Goal: Find specific page/section: Find specific page/section

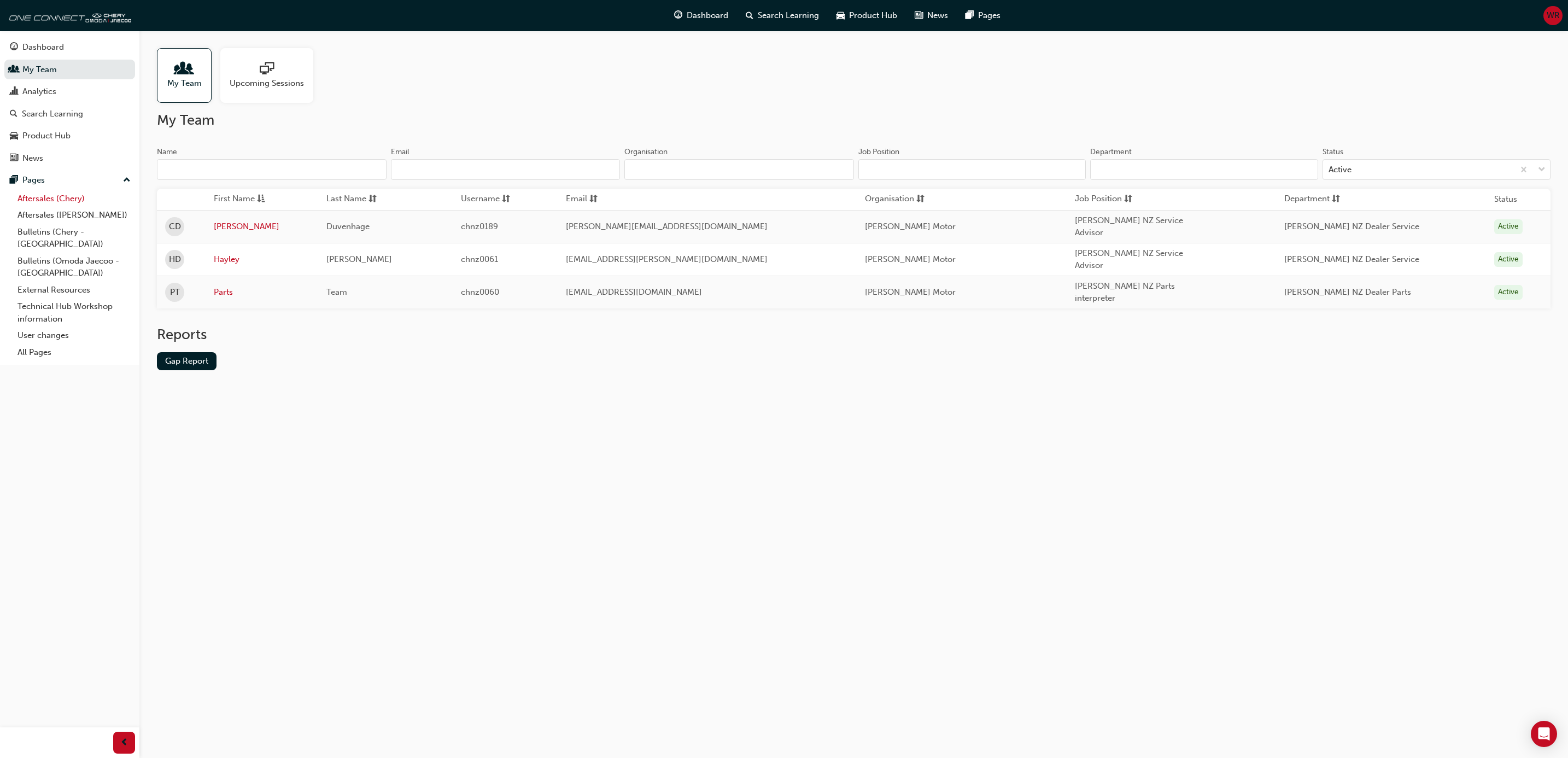
click at [47, 200] on link "Aftersales (Chery)" at bounding box center [74, 198] width 122 height 17
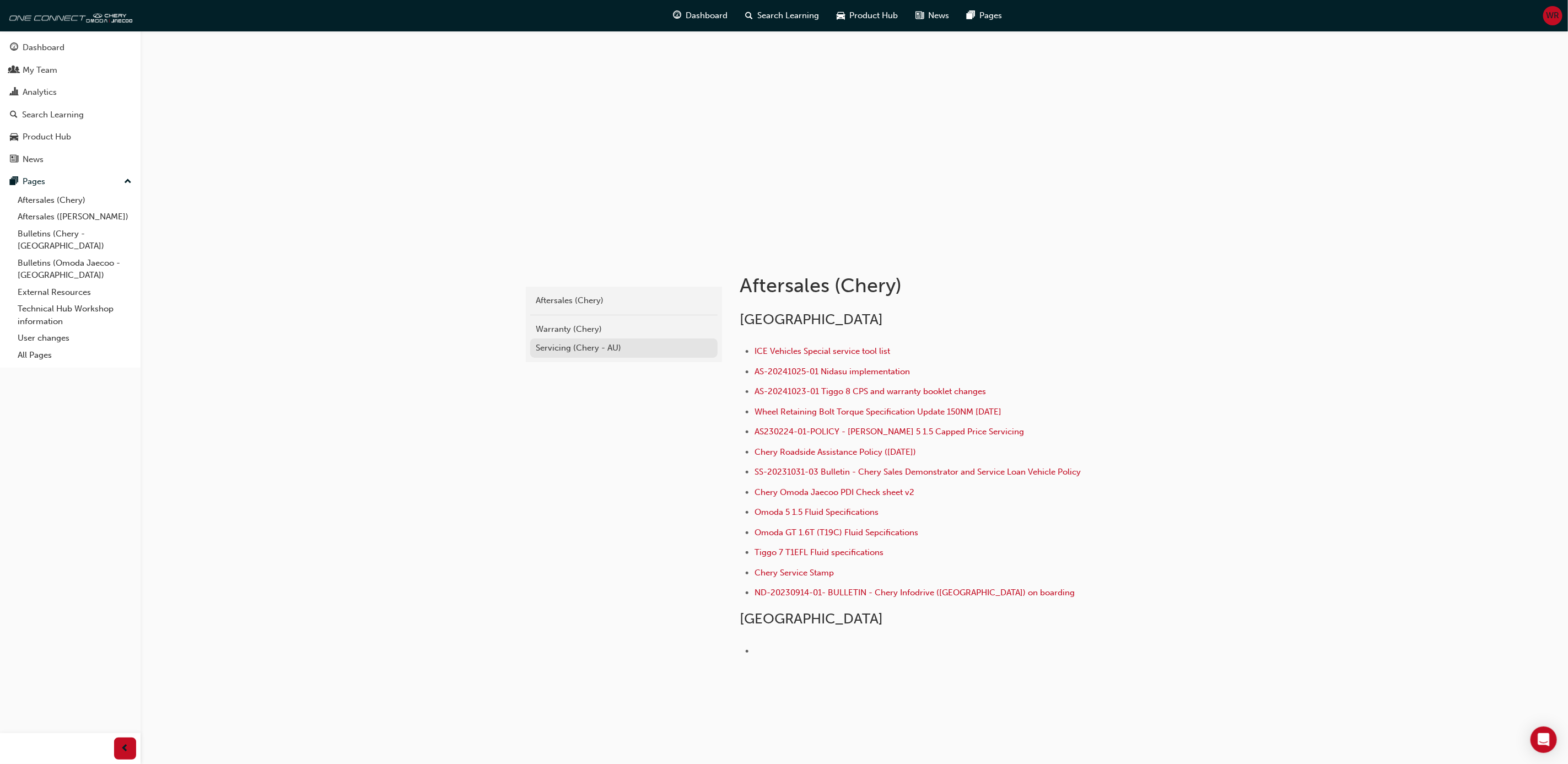
click at [579, 349] on div "Servicing (Chery - AU)" at bounding box center [623, 348] width 176 height 13
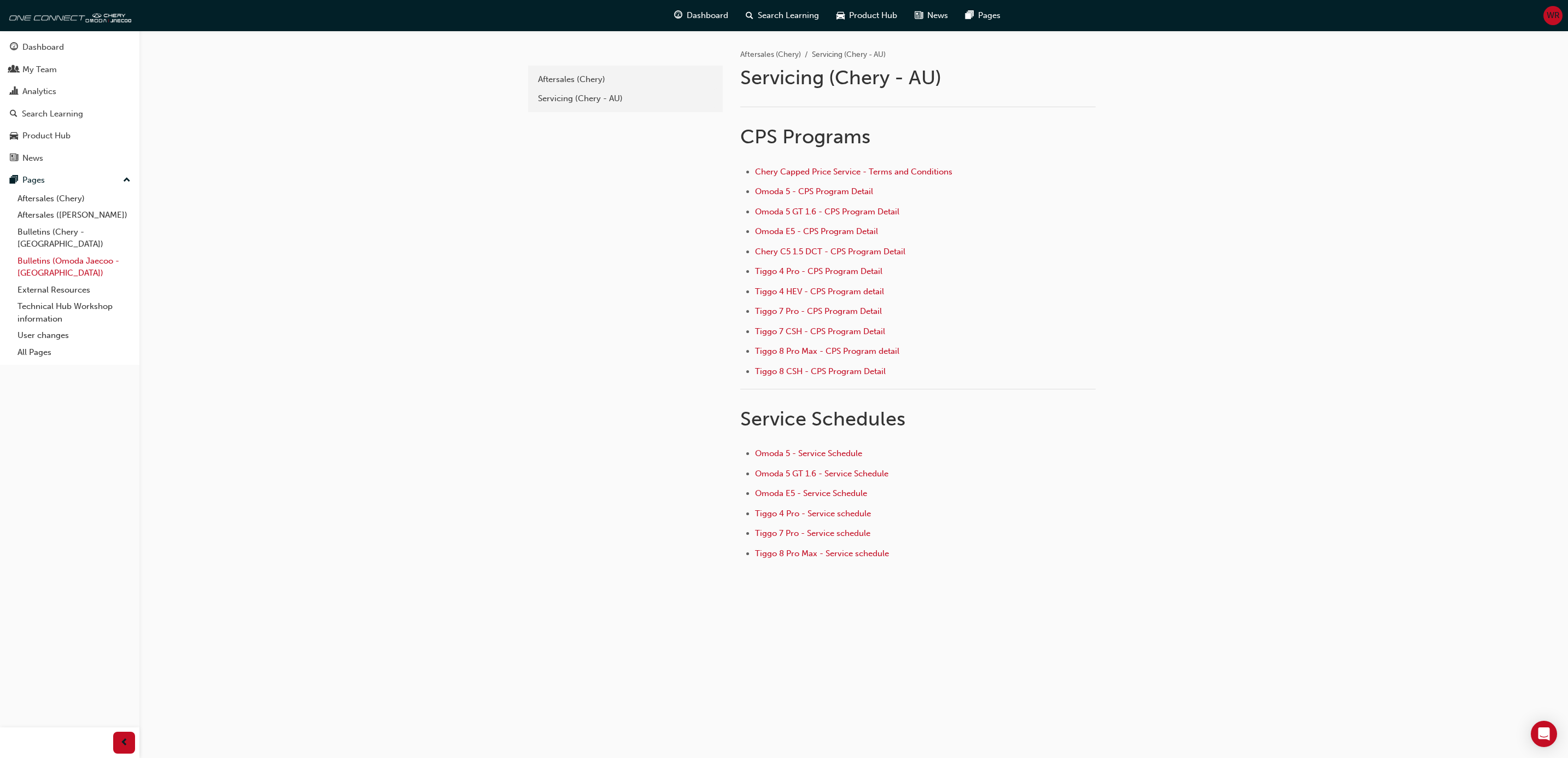
click at [43, 253] on link "Bulletins (Omoda Jaecoo - [GEOGRAPHIC_DATA])" at bounding box center [74, 267] width 122 height 29
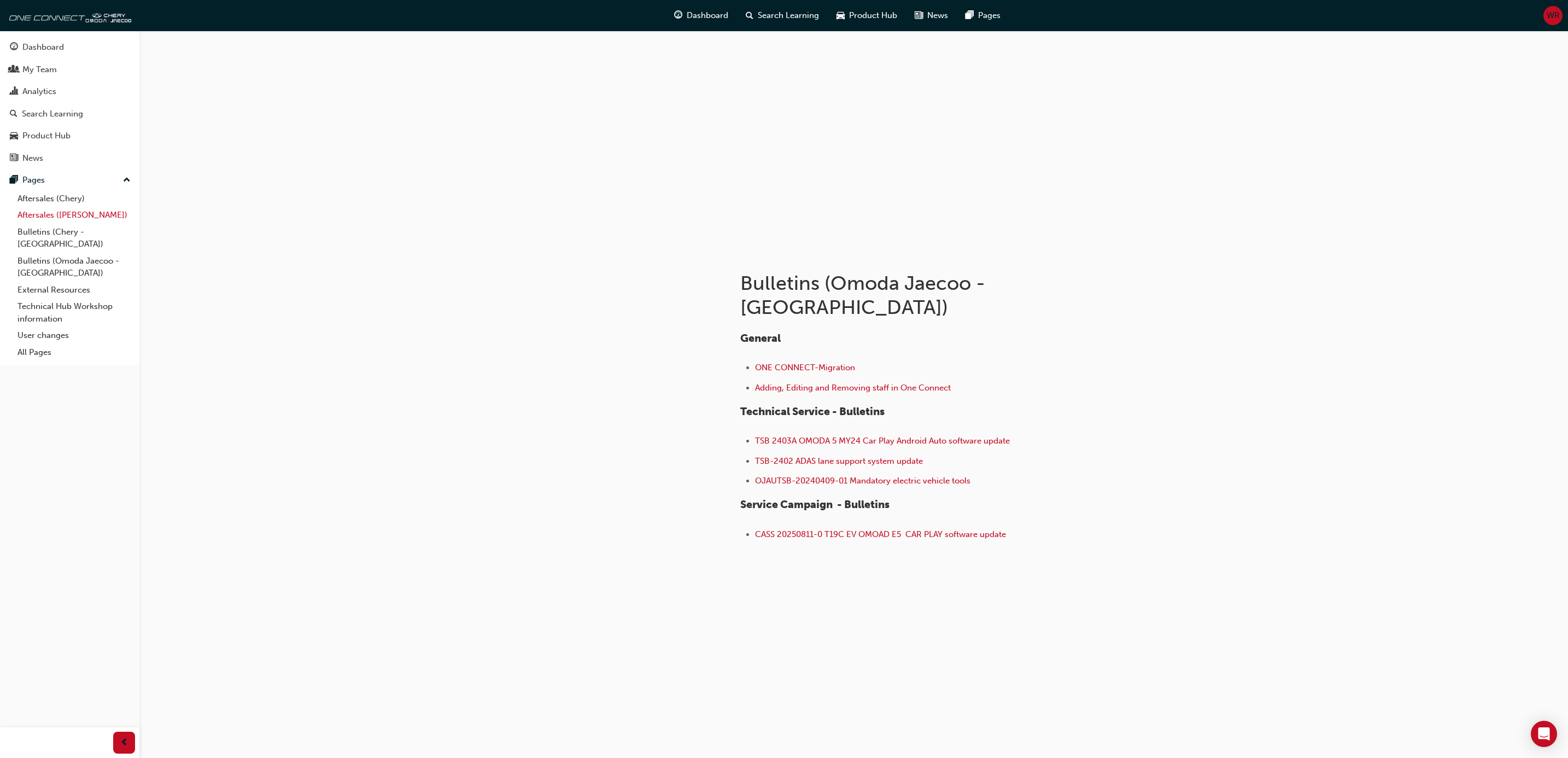
click at [47, 216] on link "Aftersales ([PERSON_NAME])" at bounding box center [74, 215] width 122 height 17
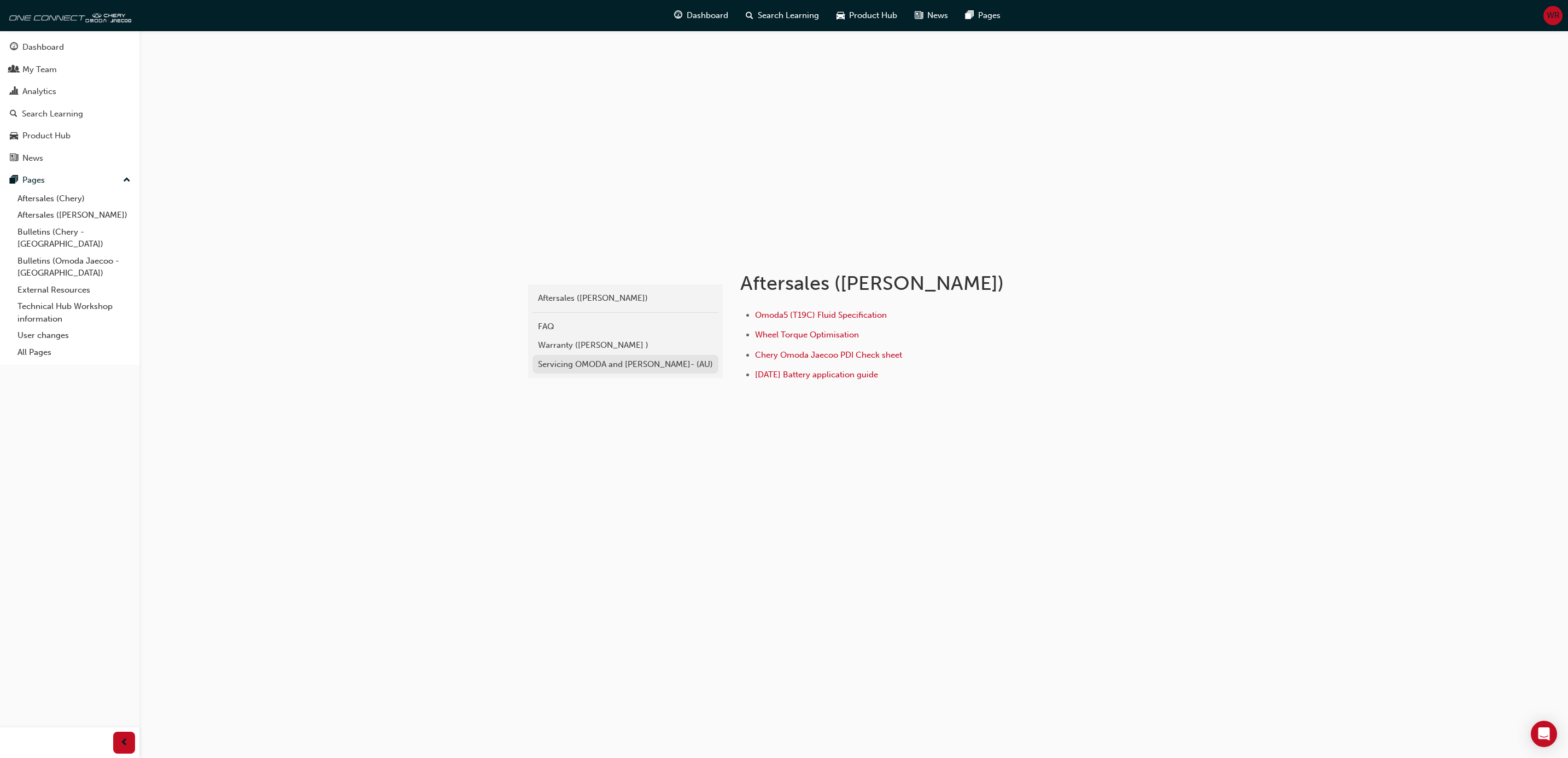
click at [587, 362] on div "Servicing OMODA and [PERSON_NAME]- (AU)" at bounding box center [625, 364] width 175 height 13
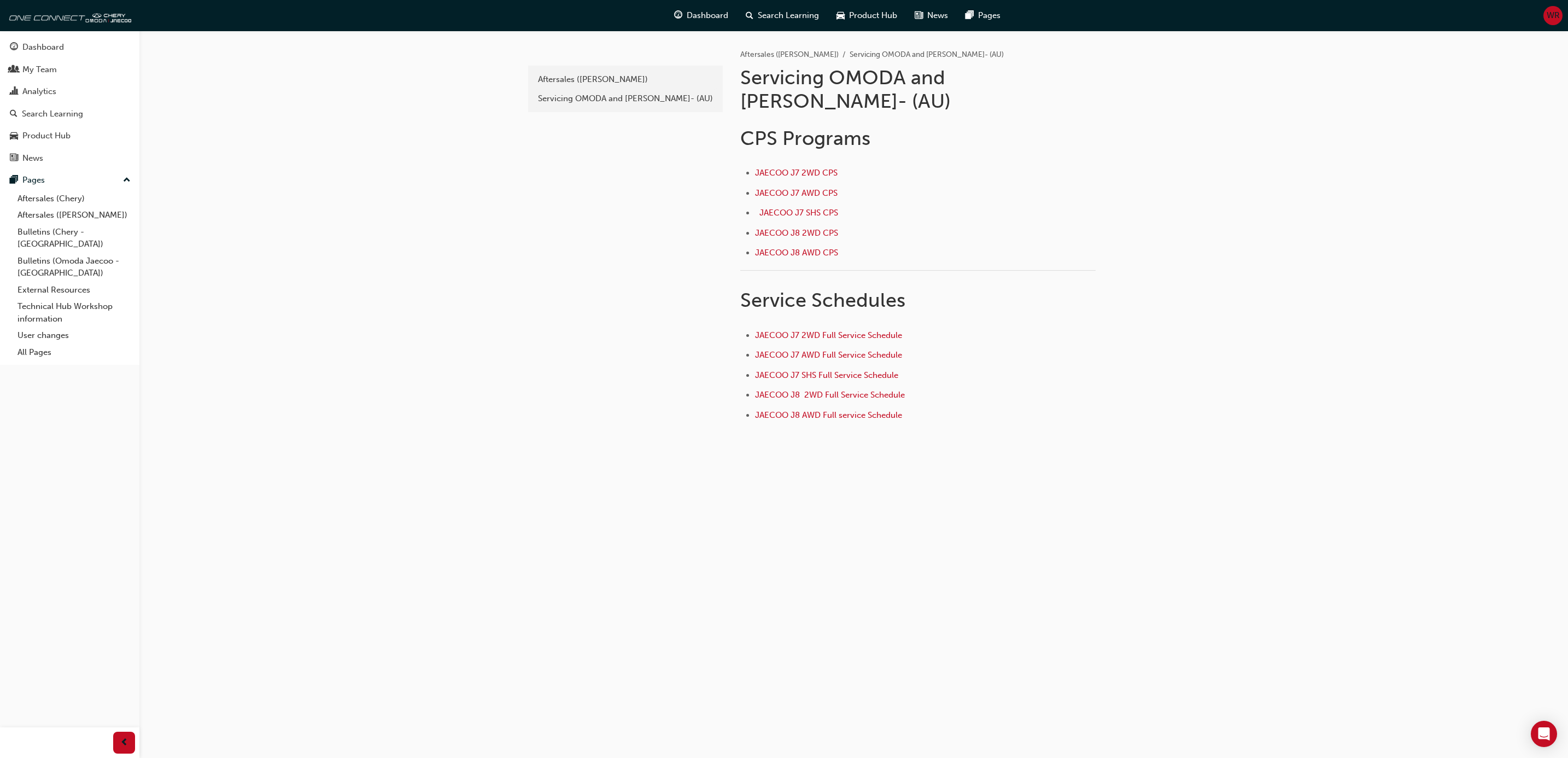
click at [525, 358] on div "b5e0e909-5d42-4e77-847f-dfc57a6aabfd Aftersales (Omoda Jaecoo) Servicing OMODA …" at bounding box center [784, 379] width 1568 height 758
